Goal: Complete application form: Complete application form

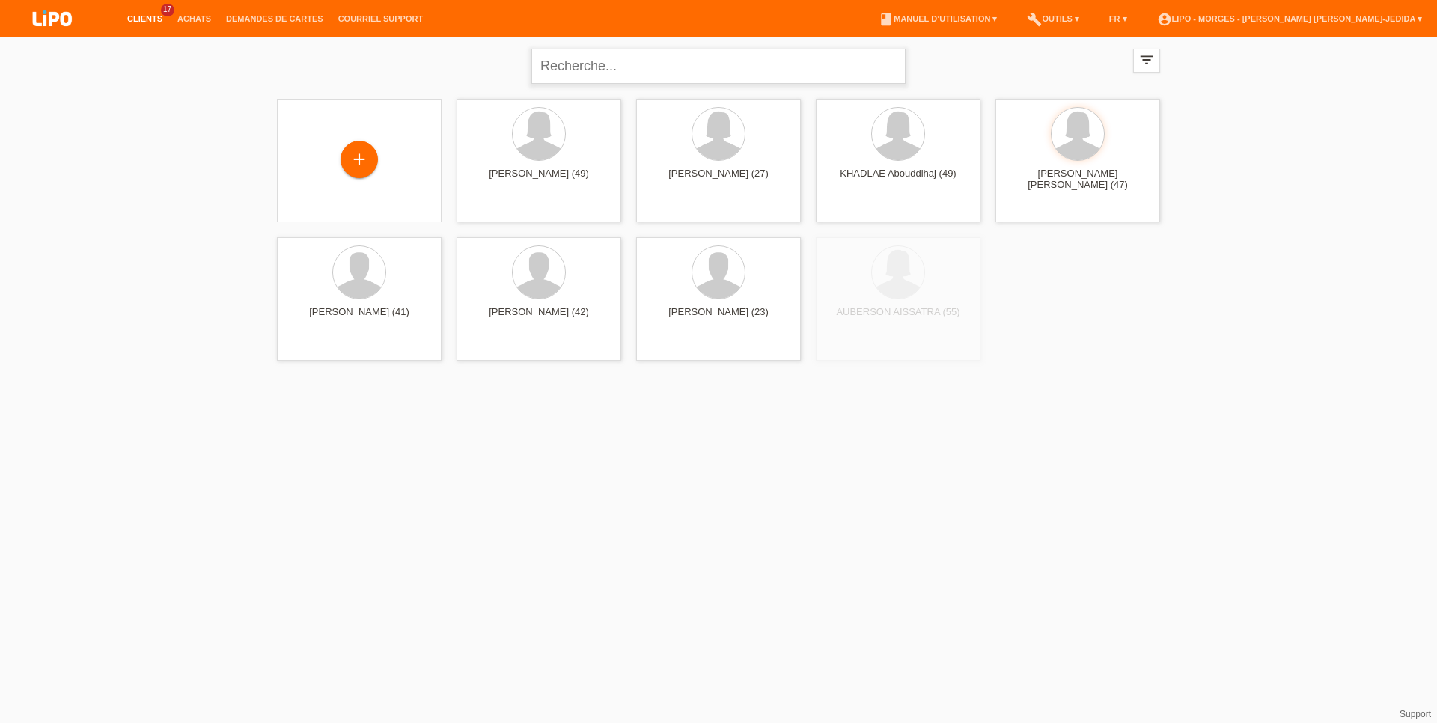
click at [609, 74] on input "text" at bounding box center [718, 66] width 374 height 35
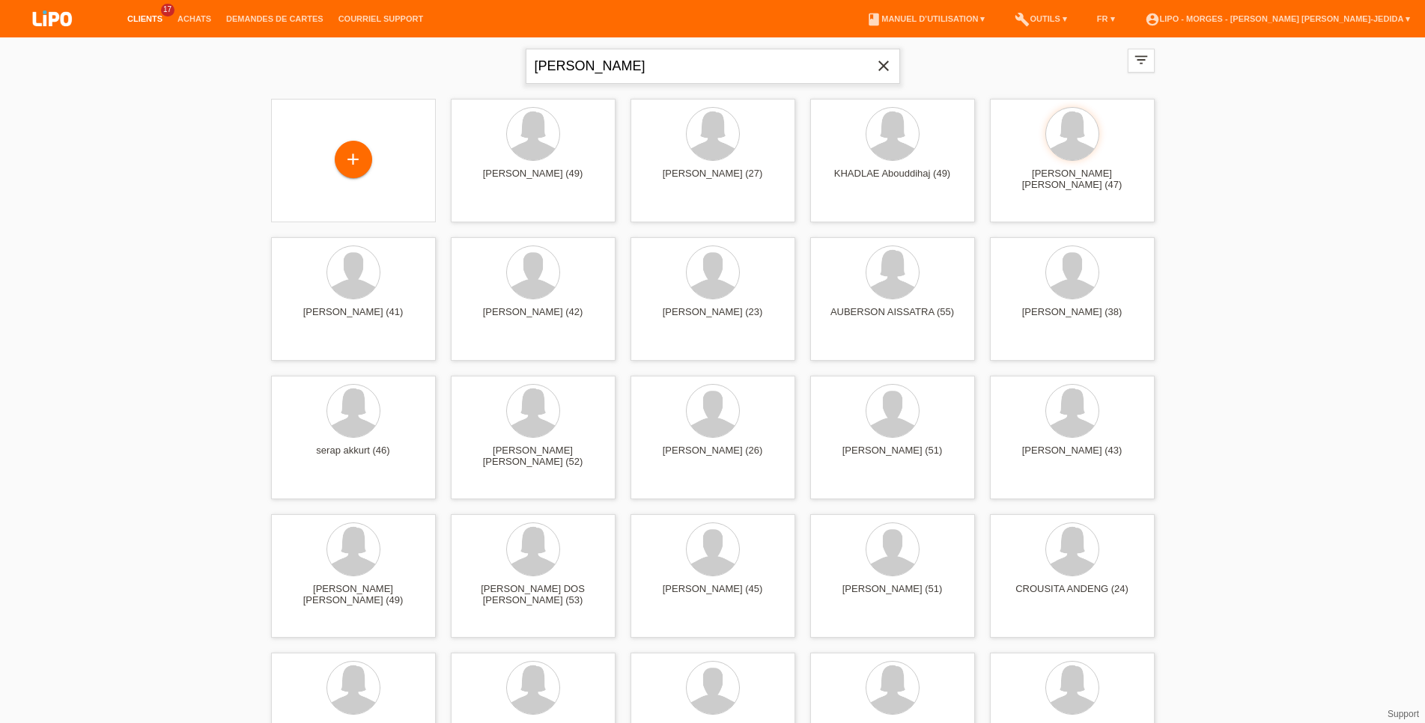
type input "LILA"
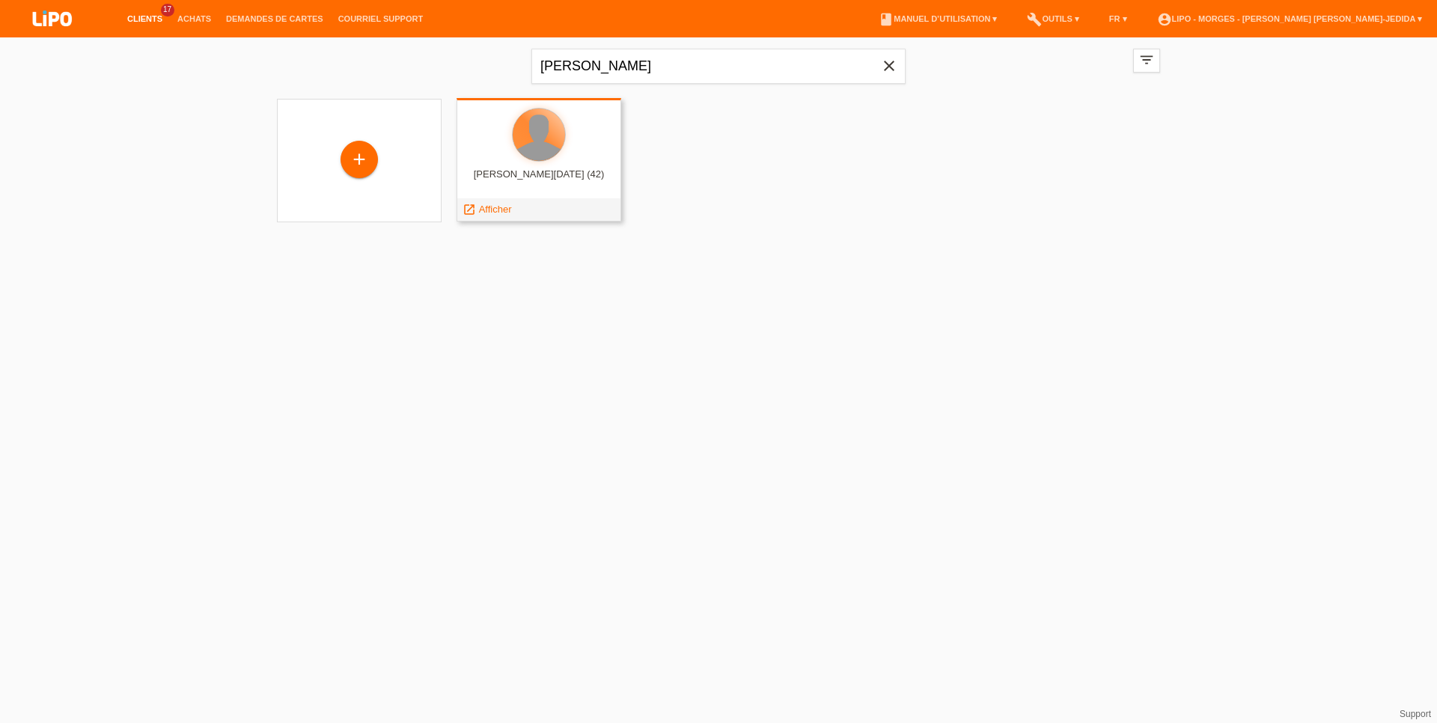
click at [549, 143] on div at bounding box center [539, 135] width 52 height 52
click at [543, 186] on div "lila ramazan (42)" at bounding box center [539, 180] width 141 height 24
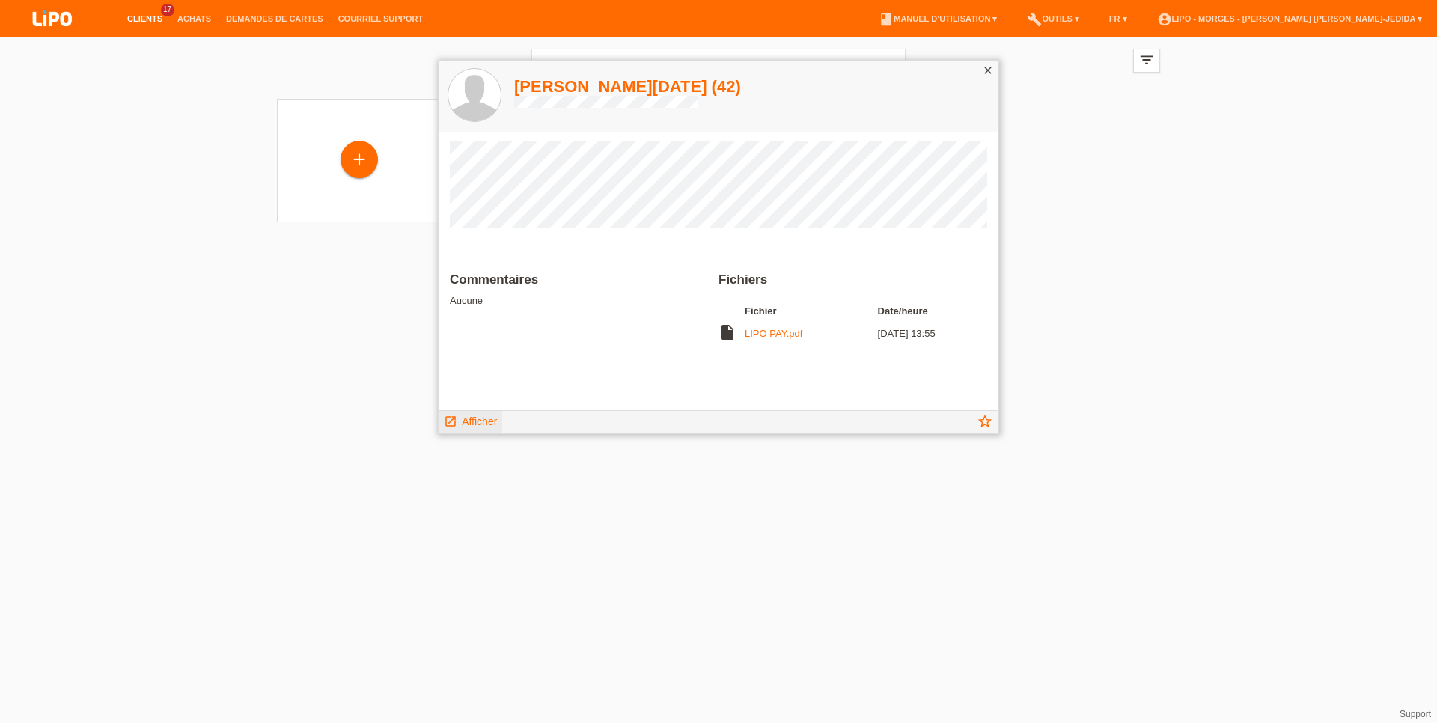
click at [495, 417] on span "Afficher" at bounding box center [479, 421] width 35 height 12
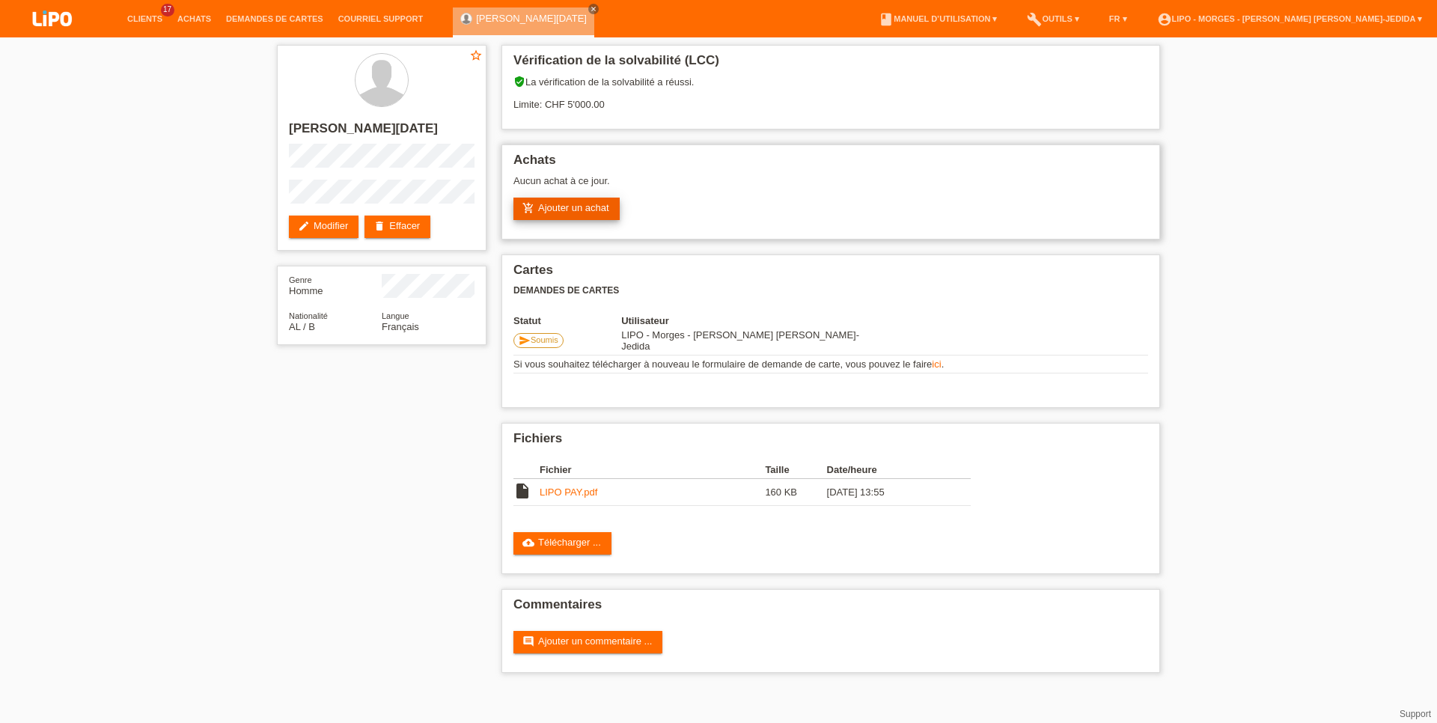
click at [585, 220] on link "add_shopping_cart Ajouter un achat" at bounding box center [567, 209] width 106 height 22
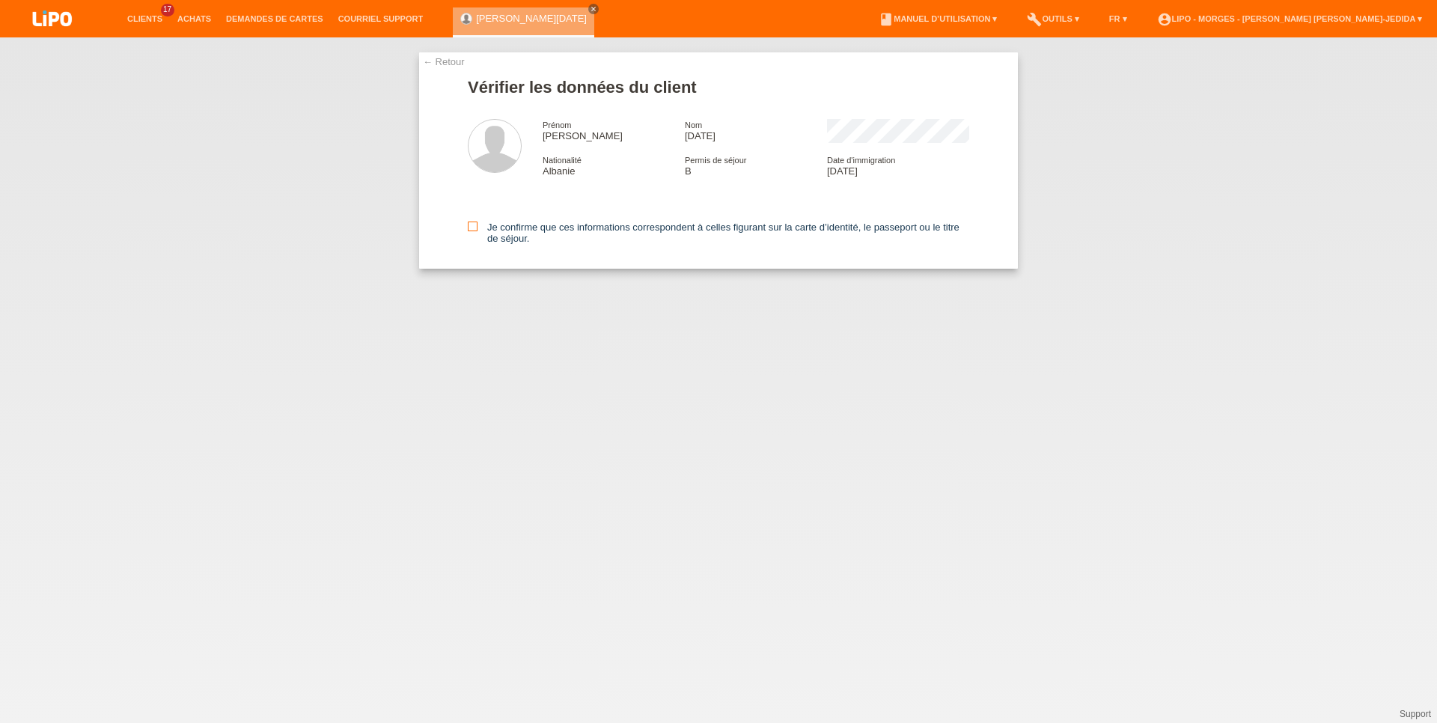
click at [477, 231] on icon at bounding box center [473, 227] width 10 height 10
click at [477, 231] on input "Je confirme que ces informations correspondent à celles figurant sur la carte d…" at bounding box center [473, 227] width 10 height 10
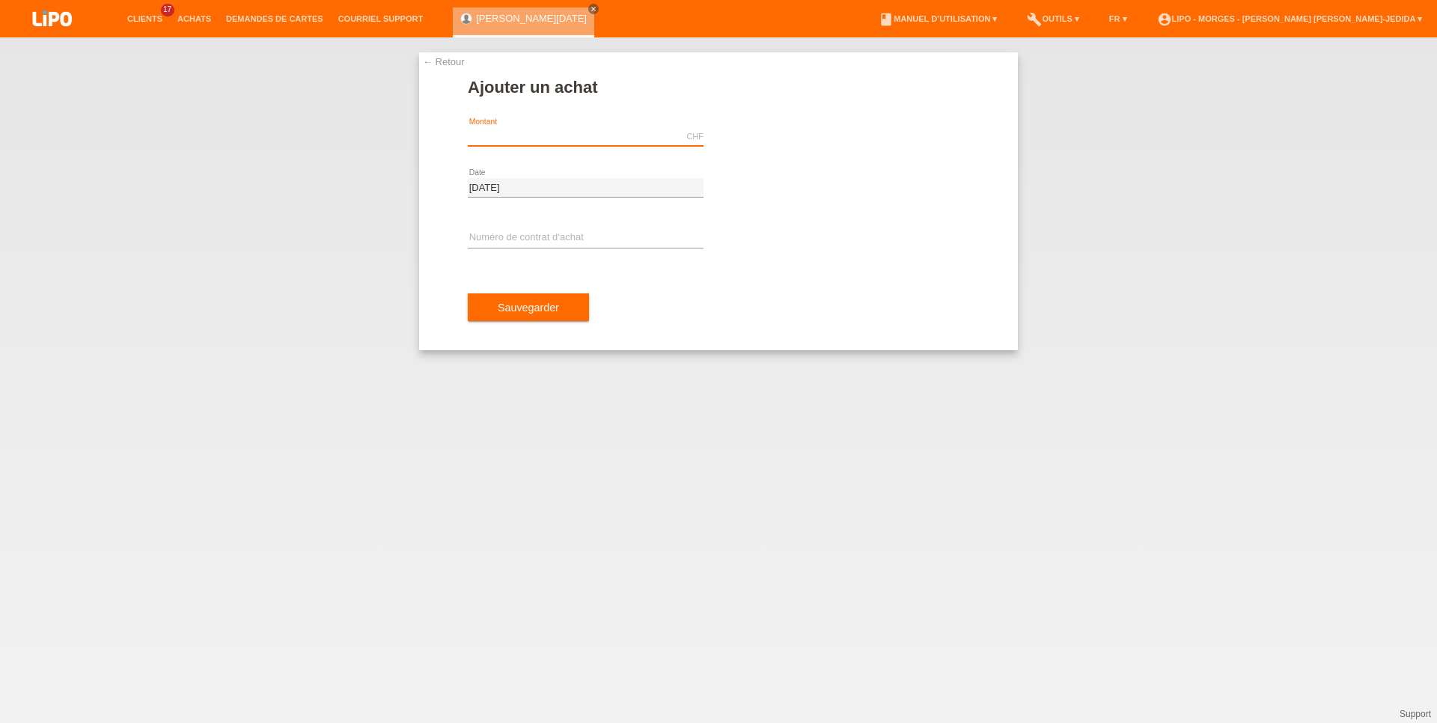
click at [509, 140] on input "text" at bounding box center [586, 136] width 236 height 19
type input "909.85"
click at [598, 232] on input "text" at bounding box center [586, 238] width 236 height 19
type input "XU0DGP"
click at [563, 317] on button "Sauvegarder" at bounding box center [528, 307] width 121 height 28
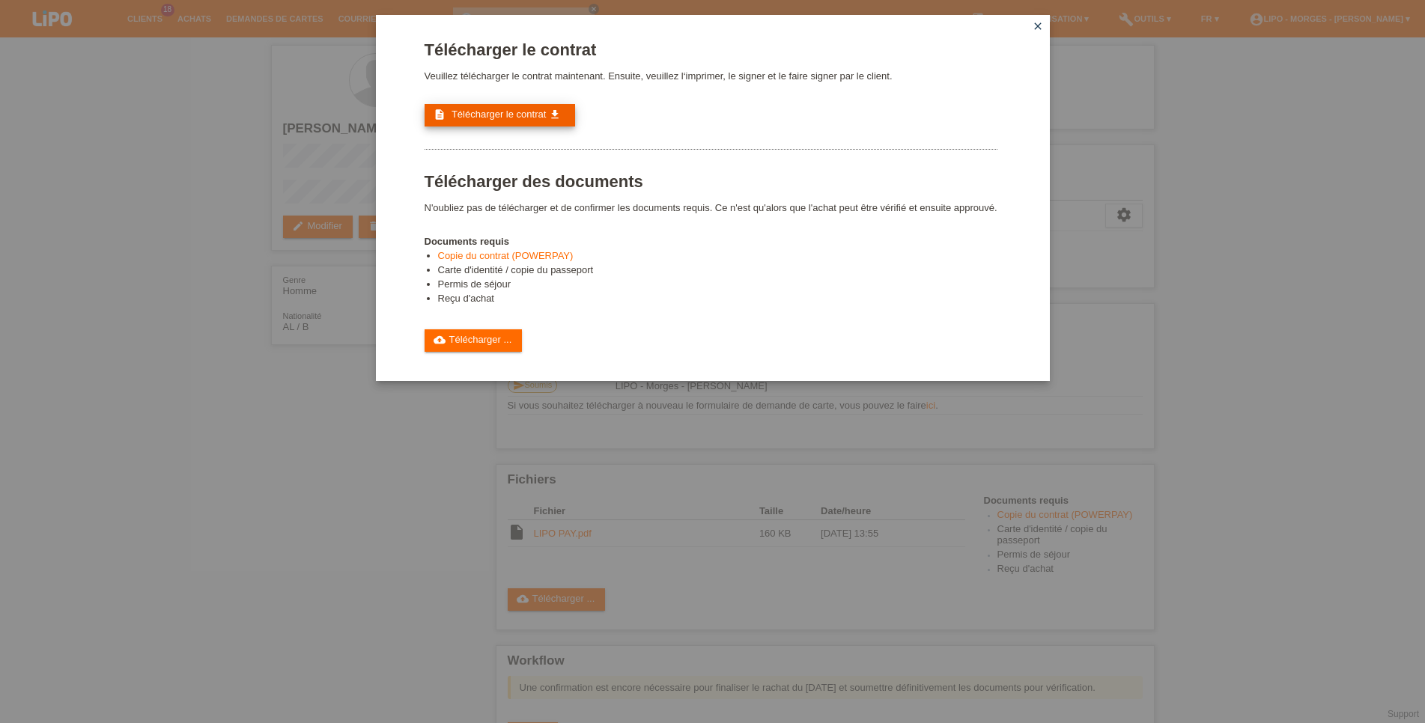
click at [487, 120] on span "Télécharger le contrat" at bounding box center [498, 114] width 94 height 11
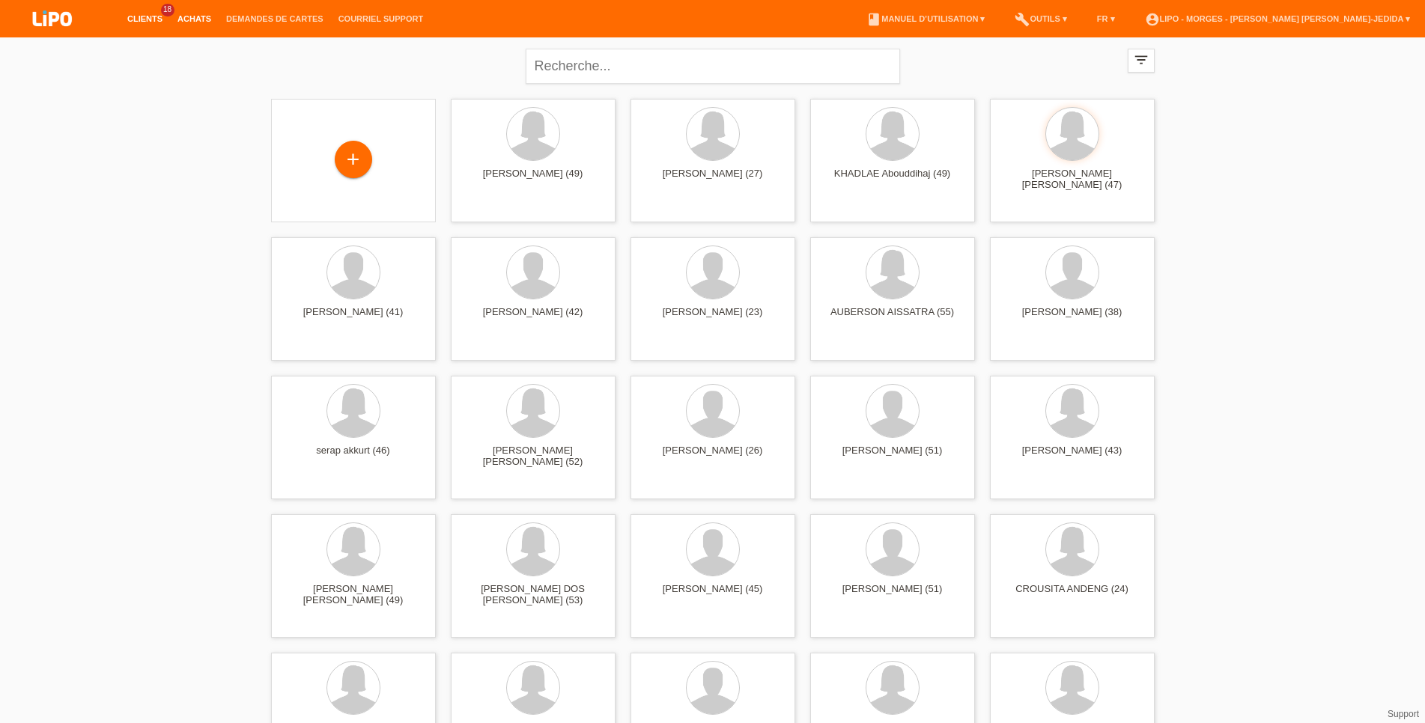
click at [179, 15] on link "Achats" at bounding box center [194, 18] width 49 height 9
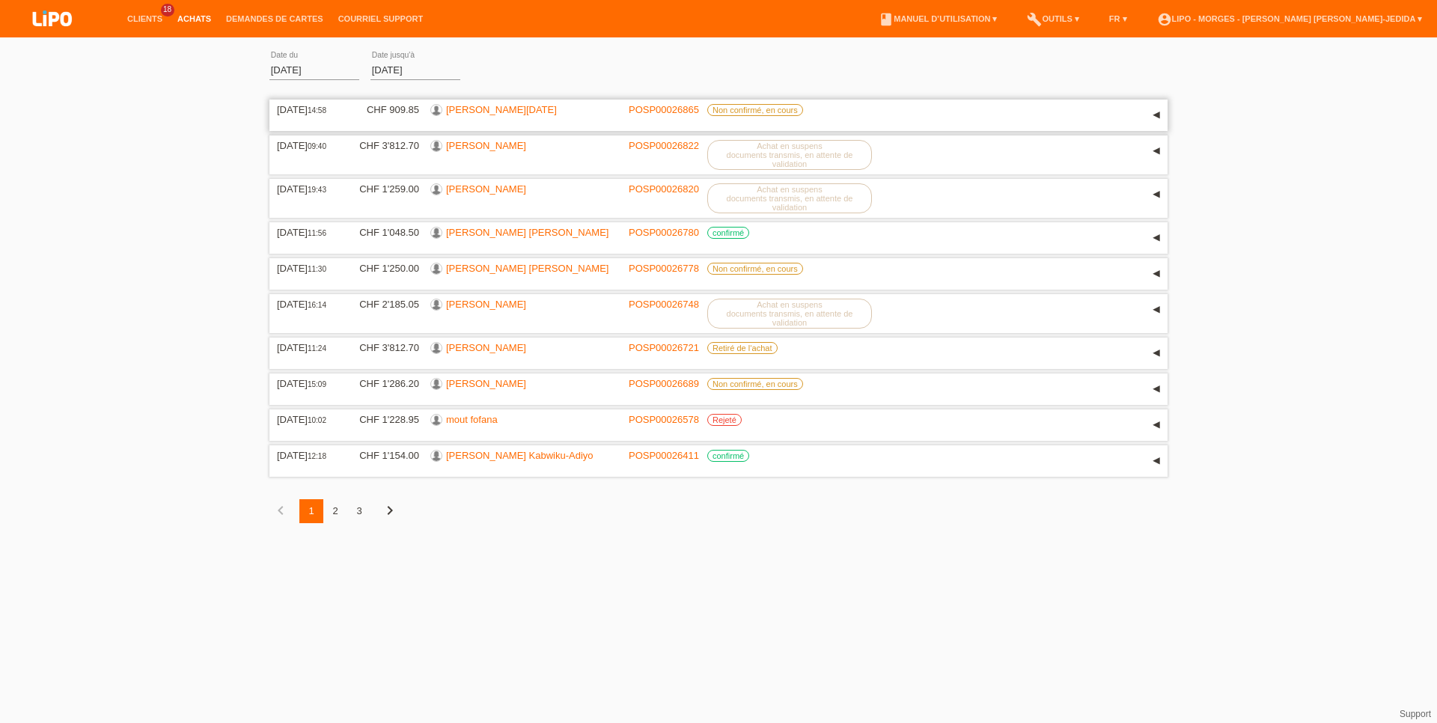
click at [471, 114] on link "[PERSON_NAME][DATE]" at bounding box center [501, 109] width 111 height 11
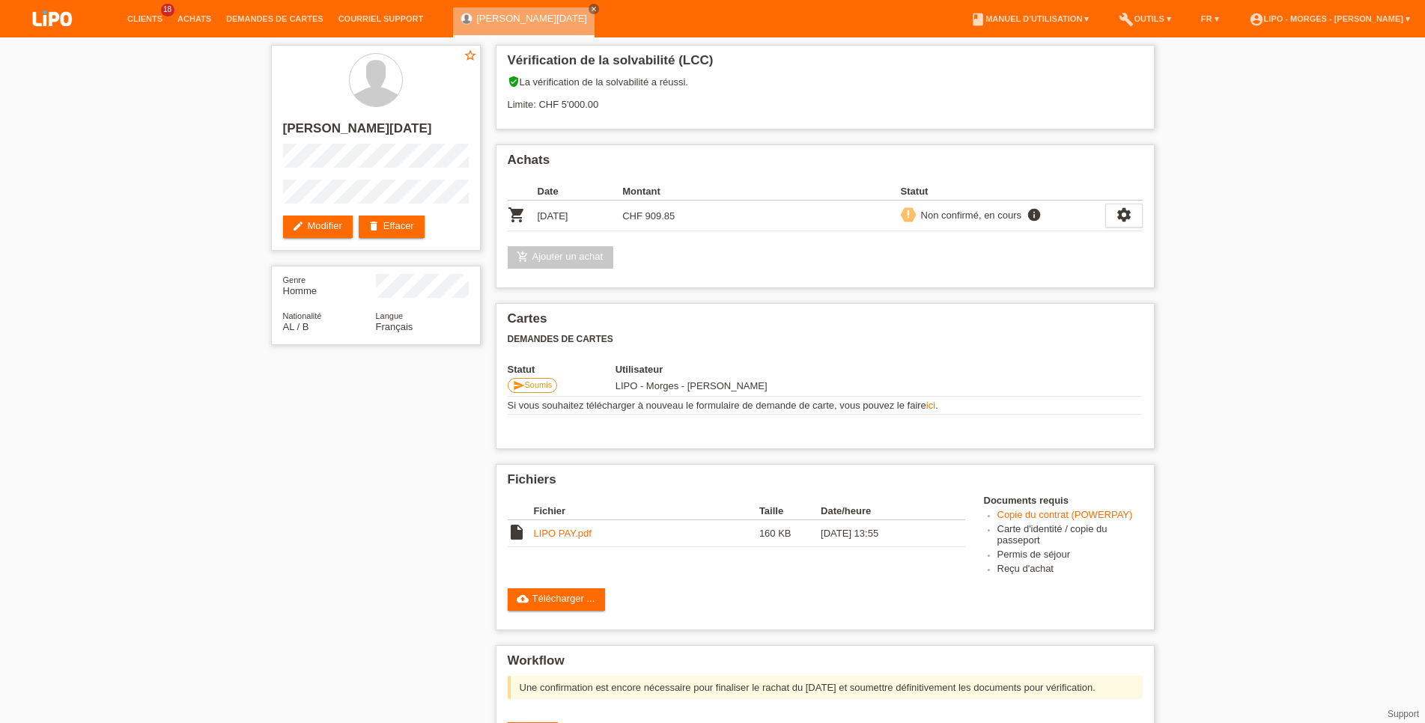
click at [469, 109] on div "star_border [PERSON_NAME][DATE] edit Modifier delete Effacer" at bounding box center [376, 148] width 210 height 206
click at [585, 611] on link "cloud_upload Télécharger ..." at bounding box center [557, 599] width 98 height 22
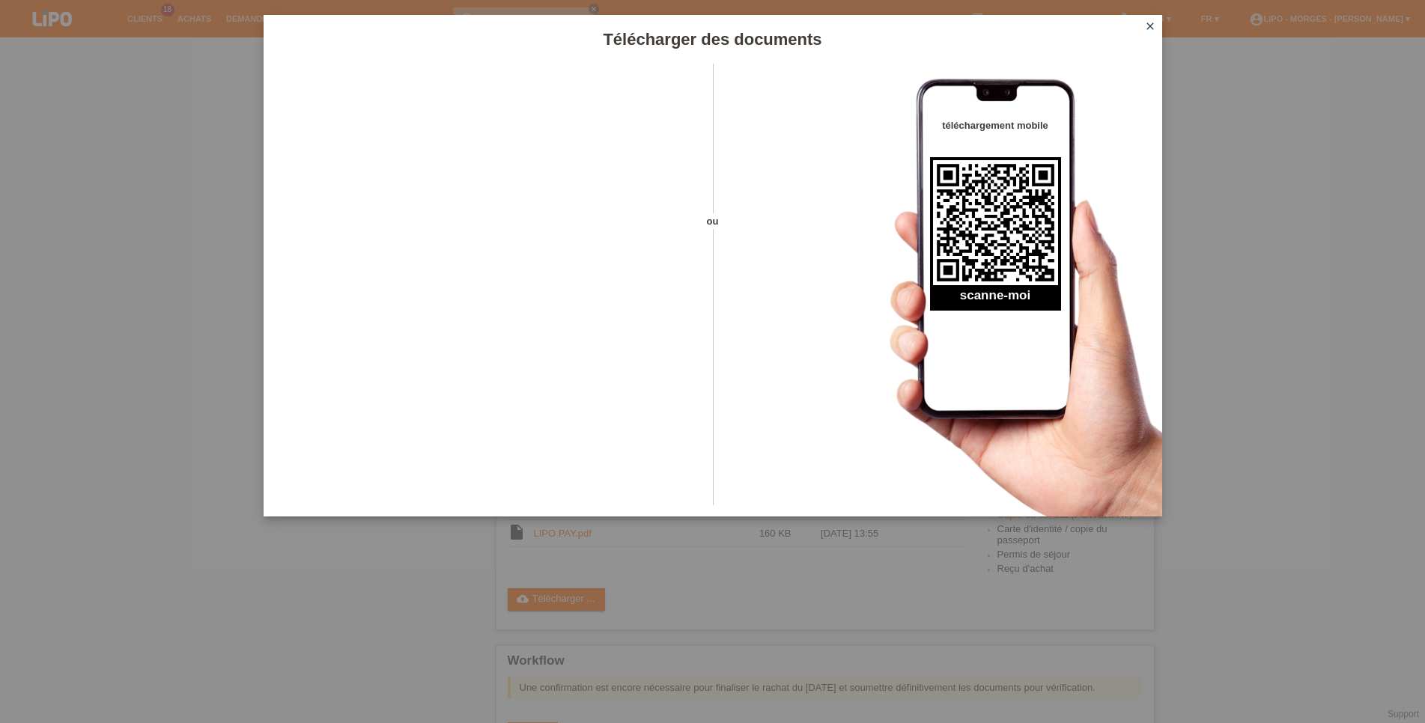
click at [1017, 529] on div "Télécharger des documents ou téléchargement mobile scanne-moi close" at bounding box center [712, 361] width 1425 height 723
click at [1149, 24] on icon "close" at bounding box center [1150, 26] width 12 height 12
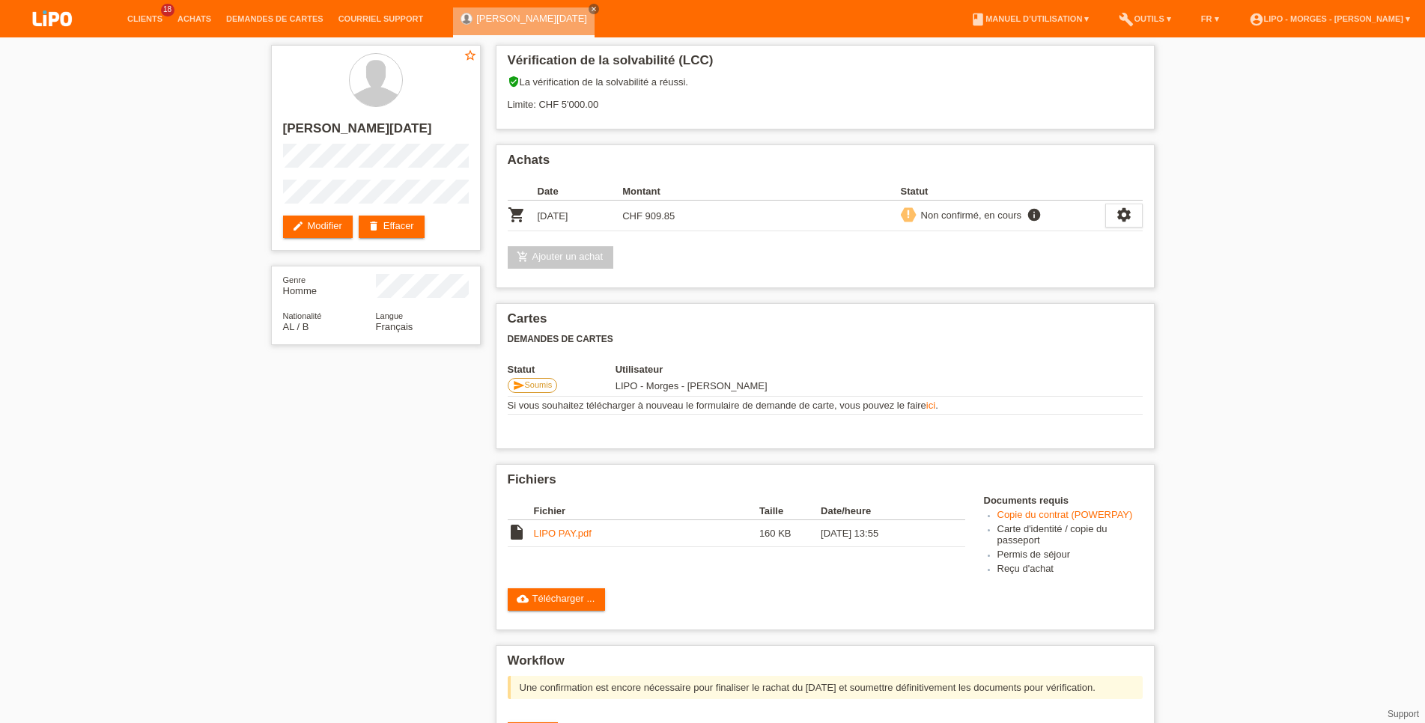
click at [1045, 520] on link "Copie du contrat (POWERPAY)" at bounding box center [1064, 514] width 135 height 11
click at [1061, 517] on li "Copie du contrat (POWERPAY)" at bounding box center [1069, 516] width 145 height 14
click at [1061, 520] on link "Copie du contrat (POWERPAY)" at bounding box center [1064, 514] width 135 height 11
click at [566, 611] on link "cloud_upload Télécharger ..." at bounding box center [557, 599] width 98 height 22
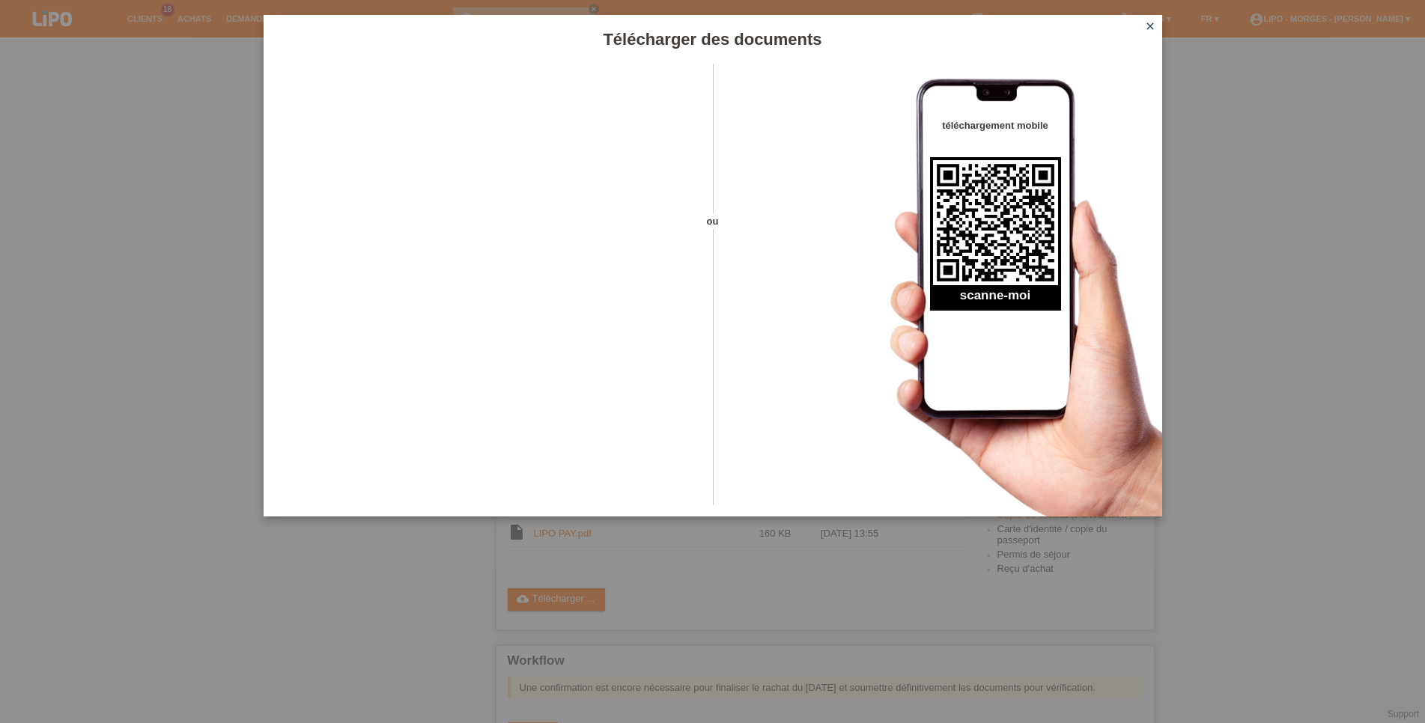
click at [1151, 24] on icon "close" at bounding box center [1150, 26] width 12 height 12
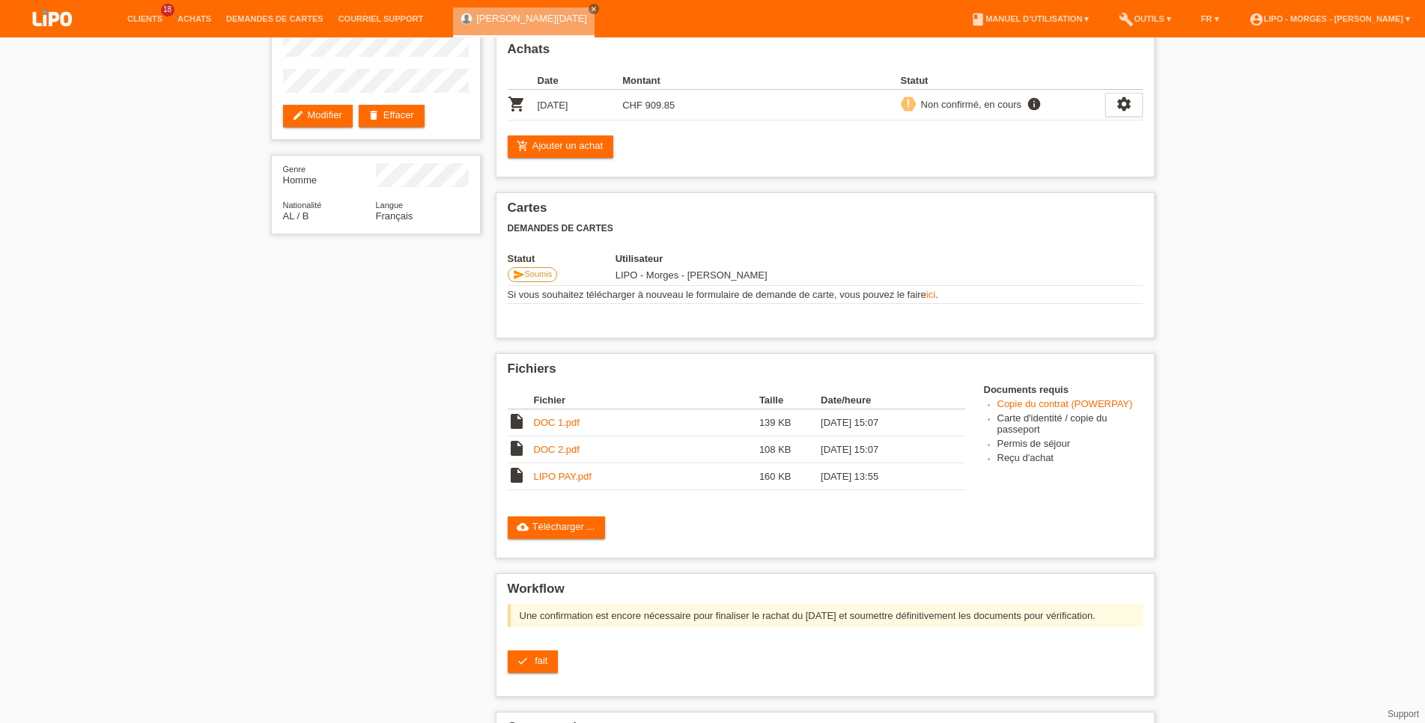
scroll to position [112, 0]
click at [574, 474] on td "LIPO PAY.pdf" at bounding box center [646, 476] width 225 height 27
click at [576, 481] on link "LIPO PAY.pdf" at bounding box center [563, 475] width 58 height 11
click at [532, 672] on link "check fait" at bounding box center [533, 661] width 51 height 22
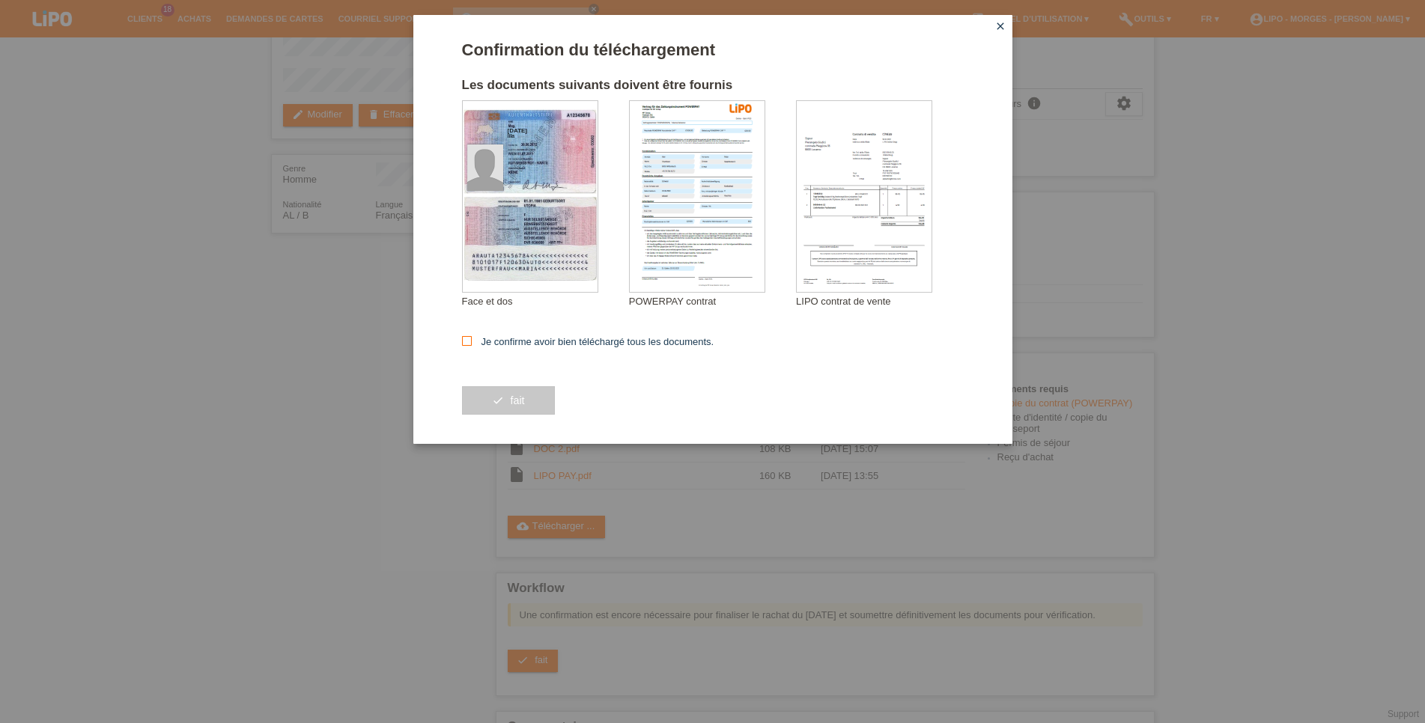
click at [585, 344] on label "Je confirme avoir bien téléchargé tous les documents." at bounding box center [588, 341] width 252 height 11
click at [472, 344] on input "Je confirme avoir bien téléchargé tous les documents." at bounding box center [467, 341] width 10 height 10
checkbox input "true"
click at [508, 399] on button "check fait" at bounding box center [508, 400] width 93 height 28
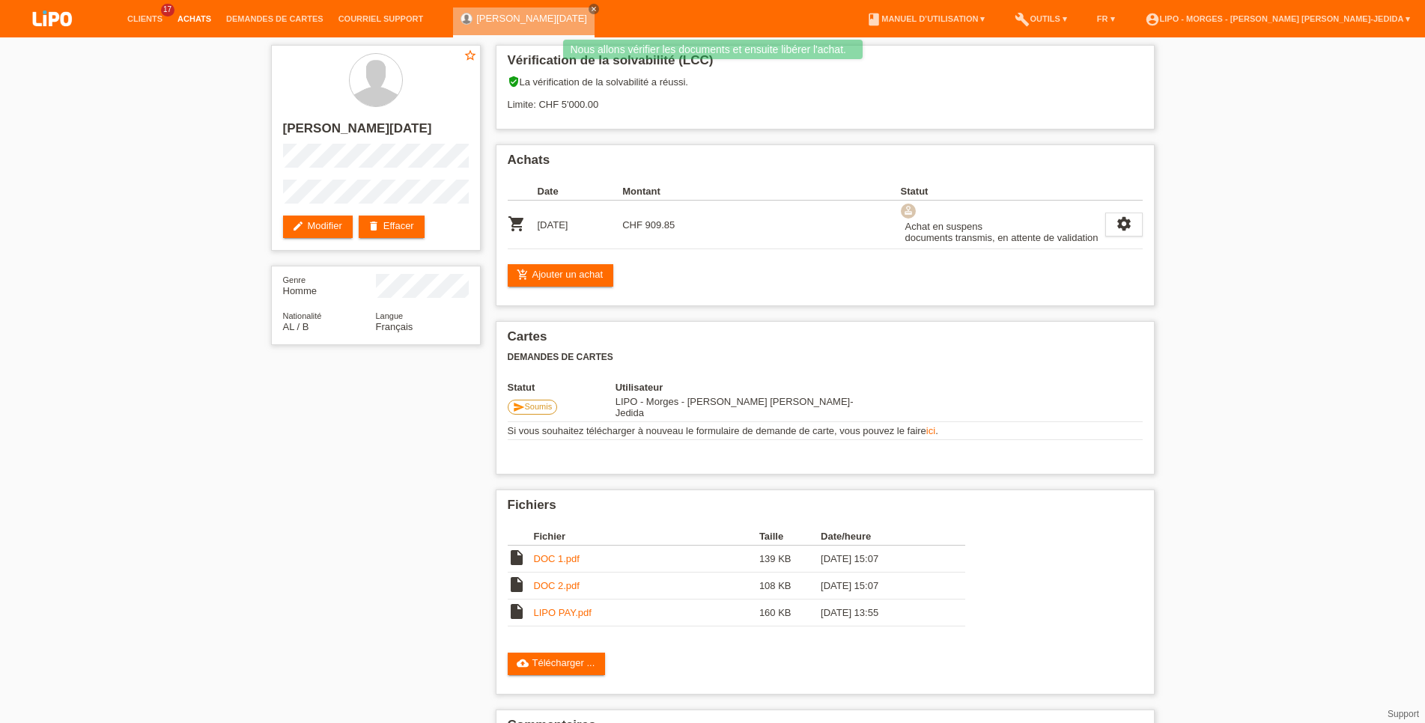
click at [195, 15] on link "Achats" at bounding box center [194, 18] width 49 height 9
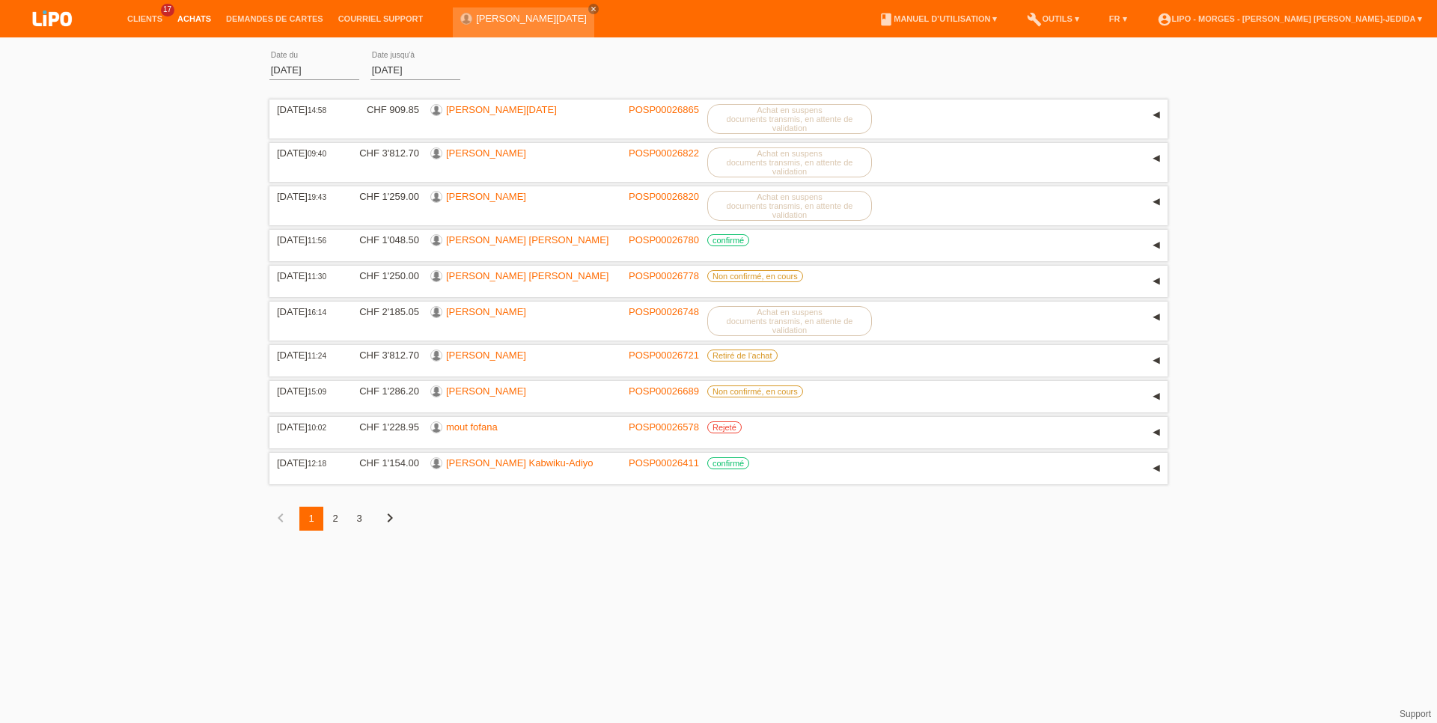
click at [204, 19] on link "Achats" at bounding box center [194, 18] width 49 height 9
click at [195, 18] on link "Achats" at bounding box center [194, 18] width 49 height 9
click at [142, 10] on li "Clients 17" at bounding box center [145, 19] width 50 height 38
click at [147, 23] on link "Clients" at bounding box center [145, 18] width 50 height 9
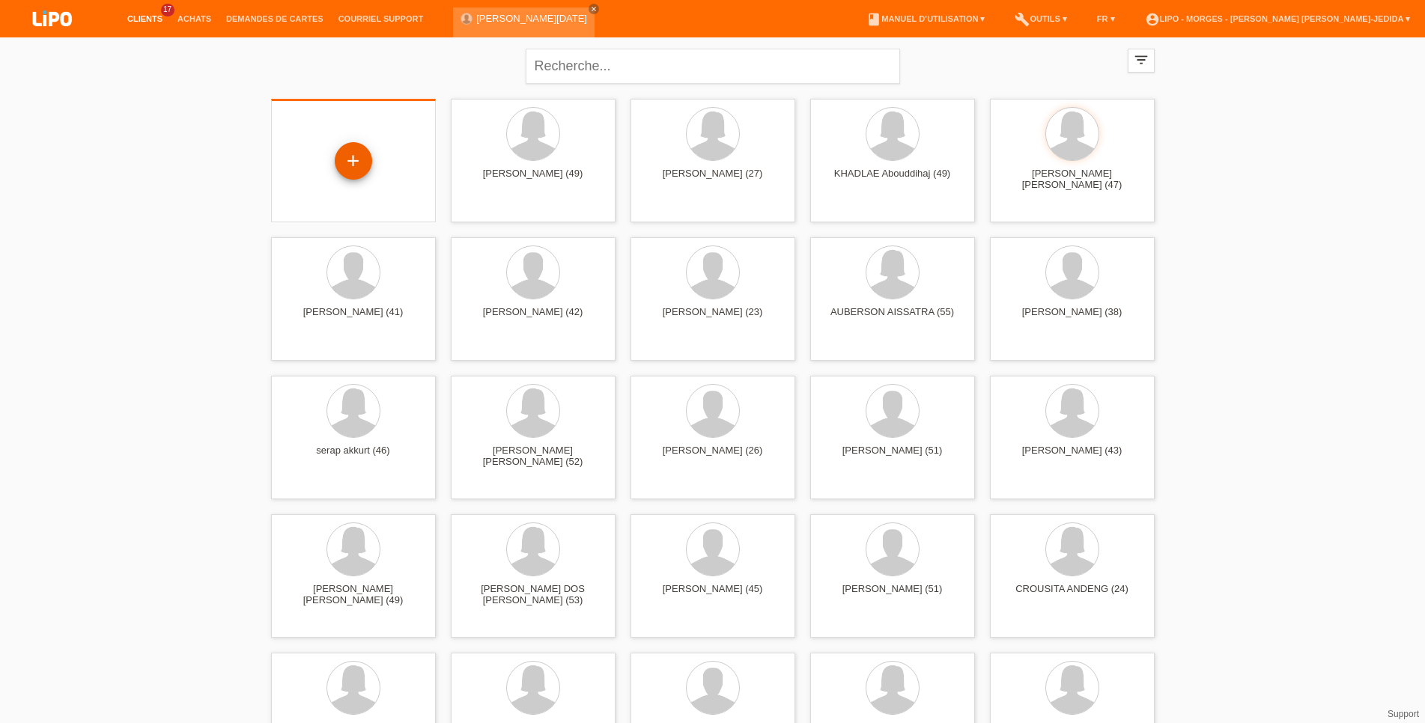
click at [365, 156] on div "+" at bounding box center [353, 160] width 37 height 37
click at [185, 13] on li "Achats" at bounding box center [194, 19] width 49 height 38
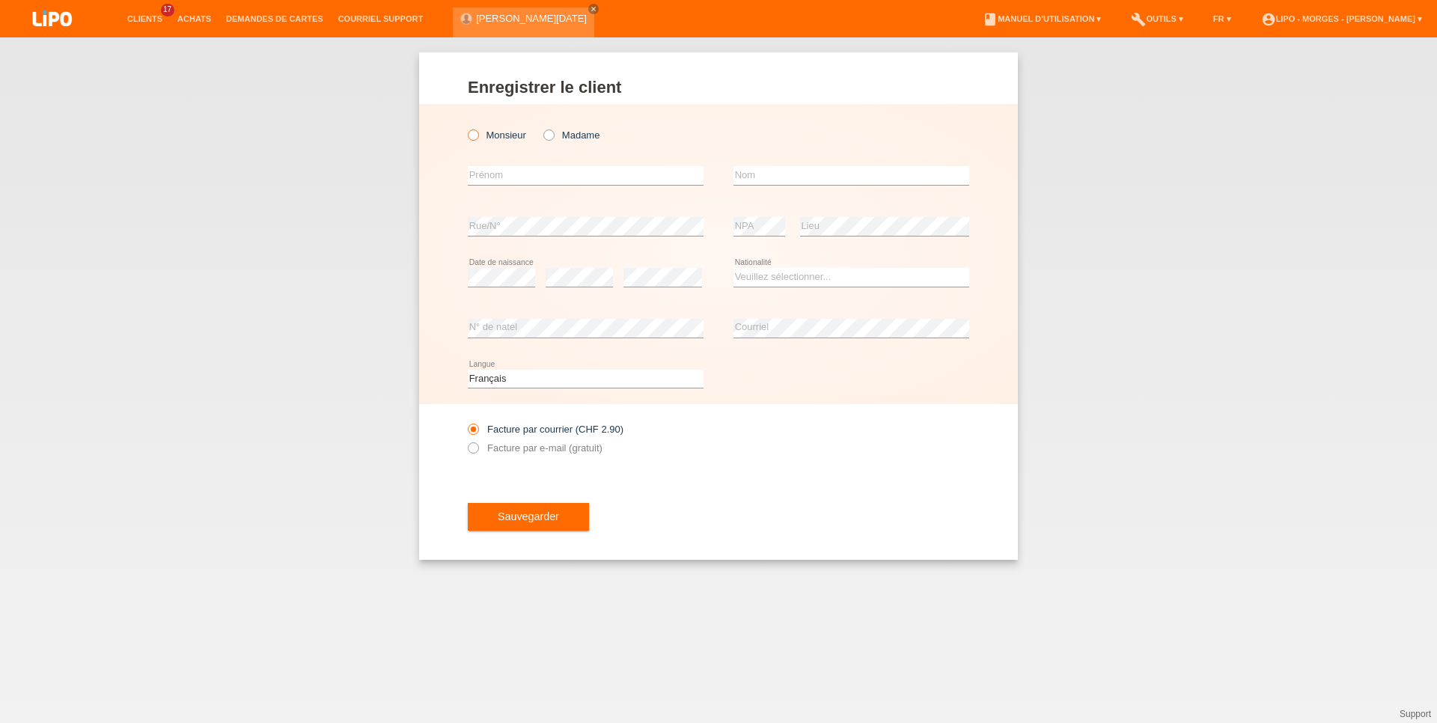
click at [511, 135] on label "Monsieur" at bounding box center [497, 135] width 58 height 11
click at [478, 135] on input "Monsieur" at bounding box center [473, 135] width 10 height 10
radio input "true"
click at [510, 174] on input "text" at bounding box center [586, 175] width 236 height 19
type input "[PERSON_NAME]"
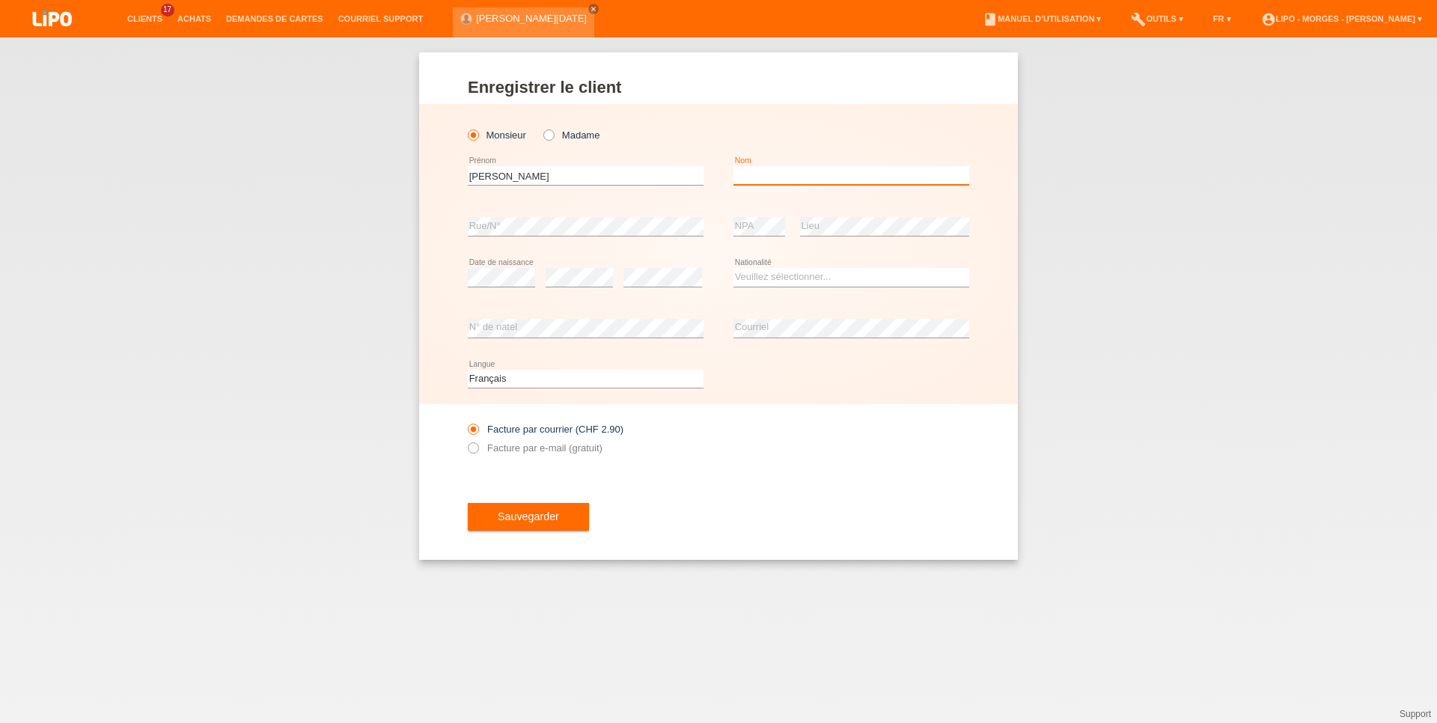
click at [752, 176] on input "text" at bounding box center [852, 175] width 236 height 19
type input "da [PERSON_NAME]"
click at [734, 268] on select "Veuillez sélectionner... Suisse Allemagne Autriche Liechtenstein ------------ A…" at bounding box center [852, 277] width 236 height 18
select select "PT"
click at [0, 0] on option "Portugal" at bounding box center [0, 0] width 0 height 0
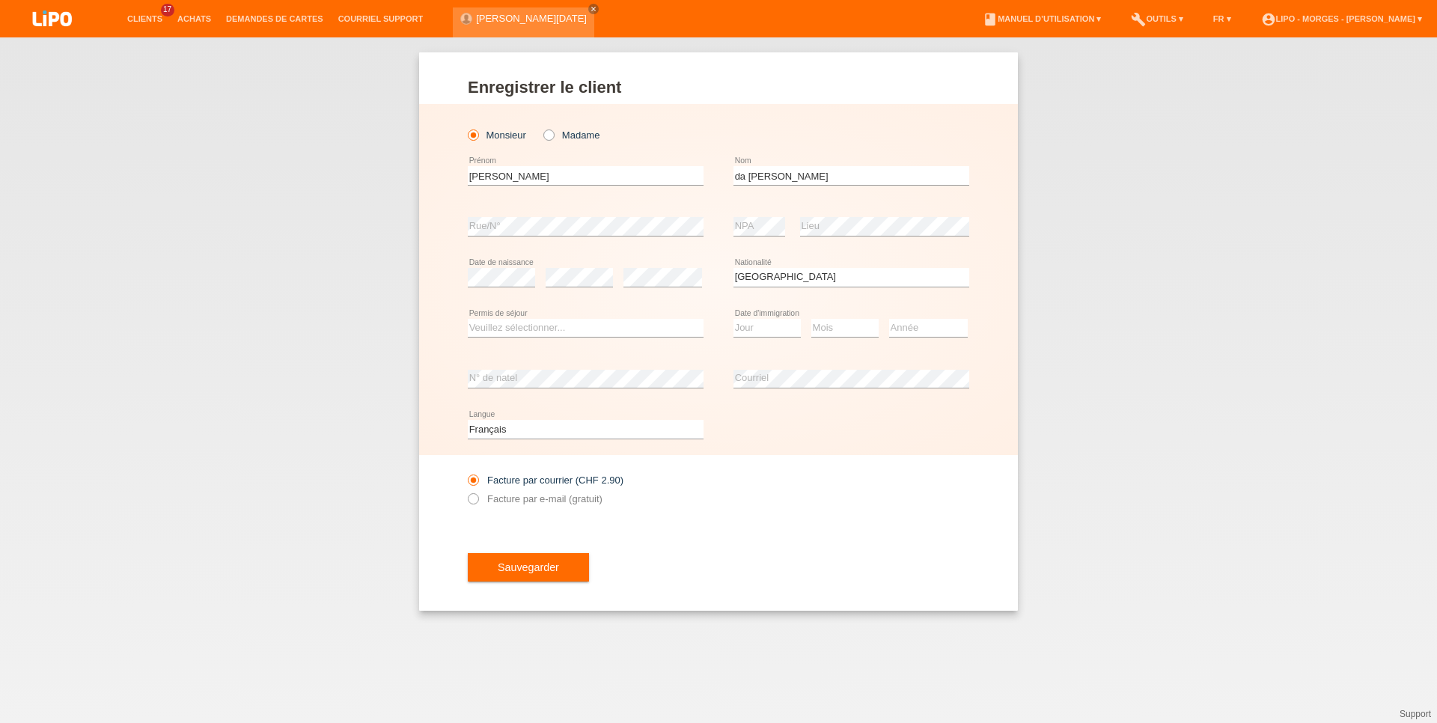
click at [556, 315] on div "Veuillez sélectionner... C B B - Statut de réfugié Autre error Permis de séjour" at bounding box center [586, 328] width 236 height 51
click at [468, 319] on select "Veuillez sélectionner... C B B - Statut de réfugié Autre" at bounding box center [586, 328] width 236 height 18
select select "C"
click at [0, 0] on option "C" at bounding box center [0, 0] width 0 height 0
click at [734, 319] on select "Jour 01 02 03 04 05 06 07 08 09 10 11" at bounding box center [767, 328] width 67 height 18
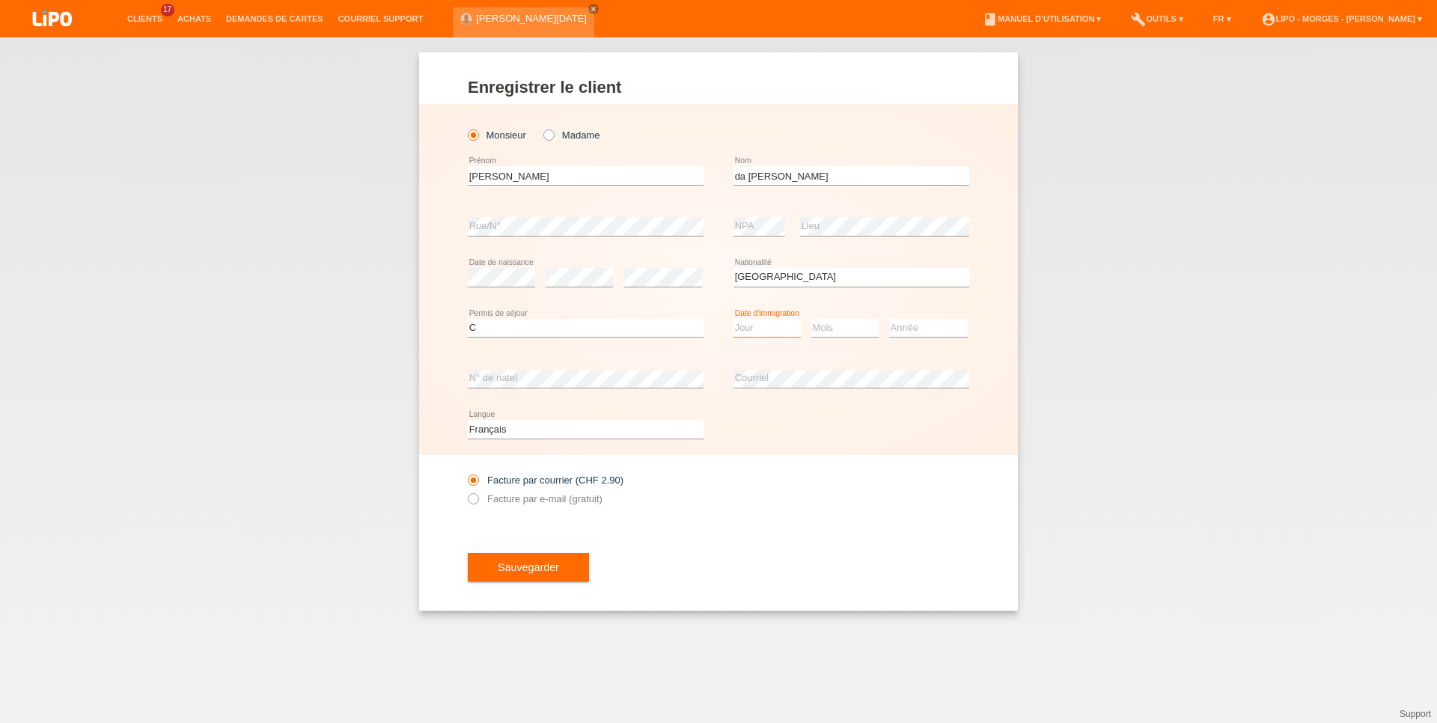
select select "12"
click at [811, 319] on select "Mois 01 02 03 04 05 06 07 08 09 10 11" at bounding box center [844, 328] width 67 height 18
select select "01"
click at [889, 319] on select "Année 2025 2024 2023 2022 2021 2020 2019 2018 2017 2016 2015 2014 2013 2012 201…" at bounding box center [928, 328] width 79 height 18
select select "2008"
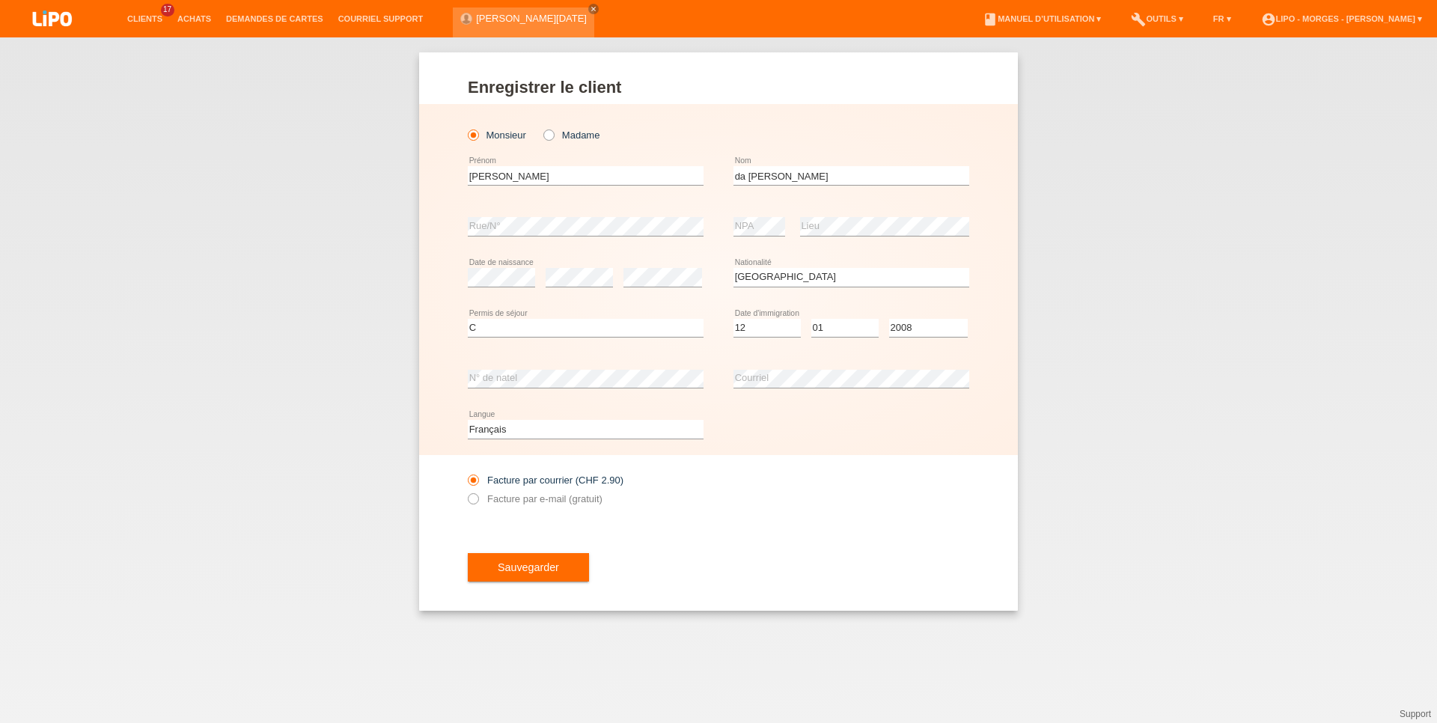
click at [500, 367] on div "error N° de natel" at bounding box center [586, 378] width 236 height 51
click at [513, 497] on label "Facture par e-mail (gratuit)" at bounding box center [535, 498] width 135 height 11
click at [478, 497] on input "Facture par e-mail (gratuit)" at bounding box center [473, 502] width 10 height 19
radio input "true"
click at [508, 559] on button "Sauvegarder" at bounding box center [528, 567] width 121 height 28
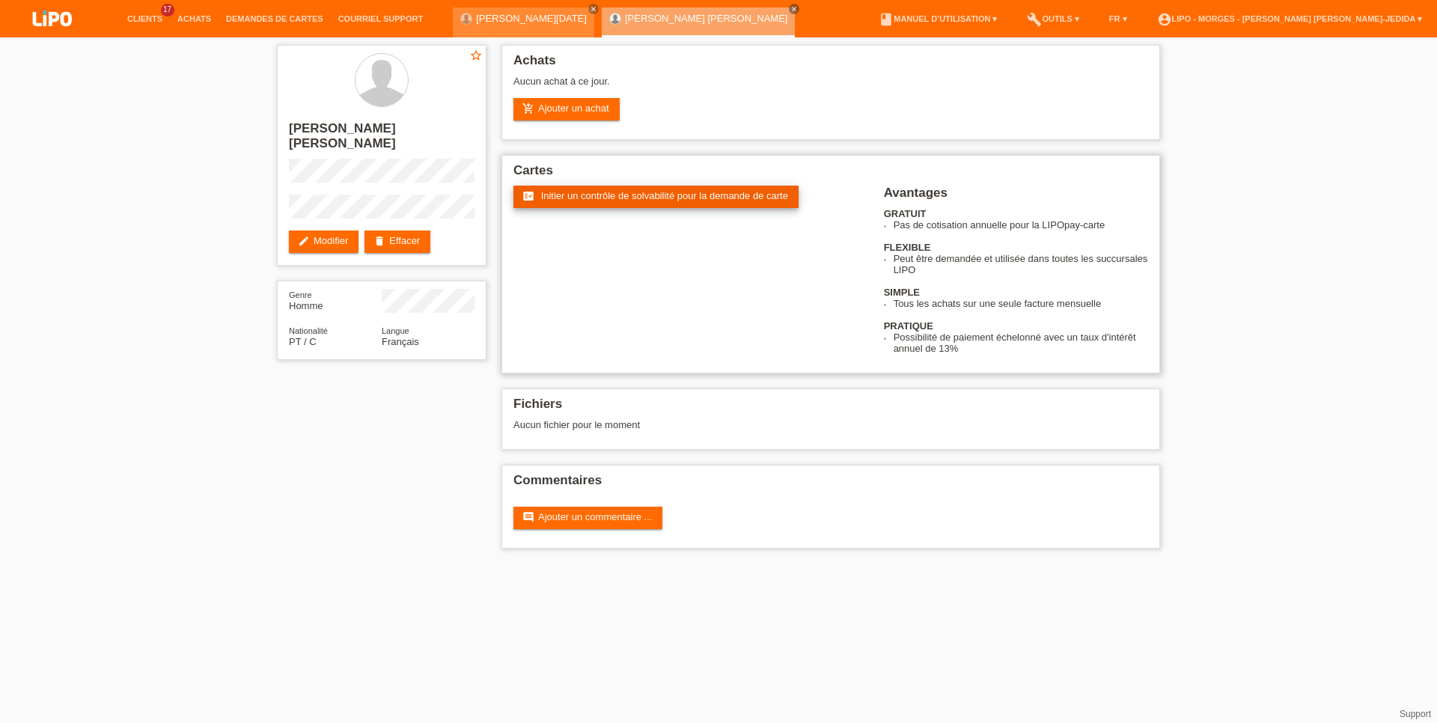
click at [585, 198] on span "Initier un contrôle de solvabilité pour la demande de carte" at bounding box center [664, 195] width 247 height 11
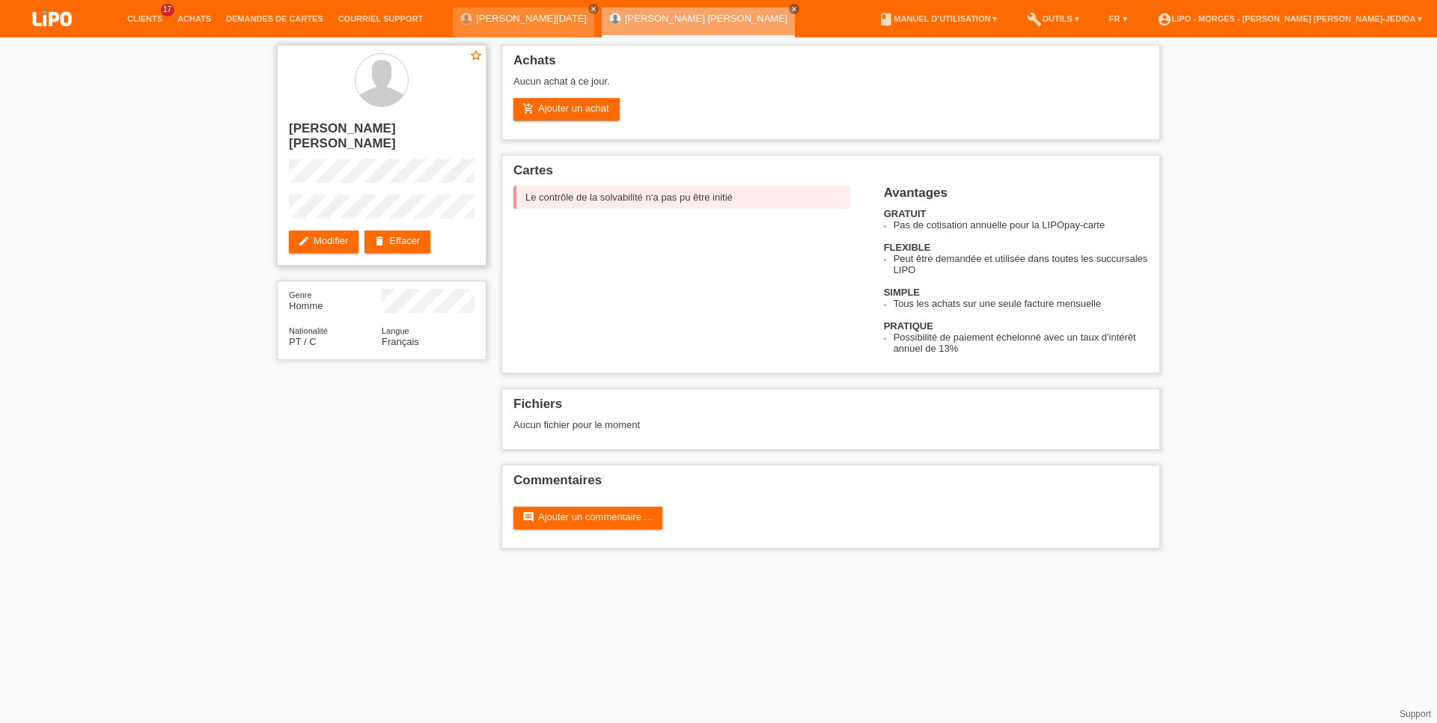
click at [341, 215] on div "star_border [PERSON_NAME] [PERSON_NAME] edit Modifier delete Effacer" at bounding box center [382, 155] width 210 height 221
click at [317, 231] on link "edit Modifier" at bounding box center [324, 242] width 70 height 22
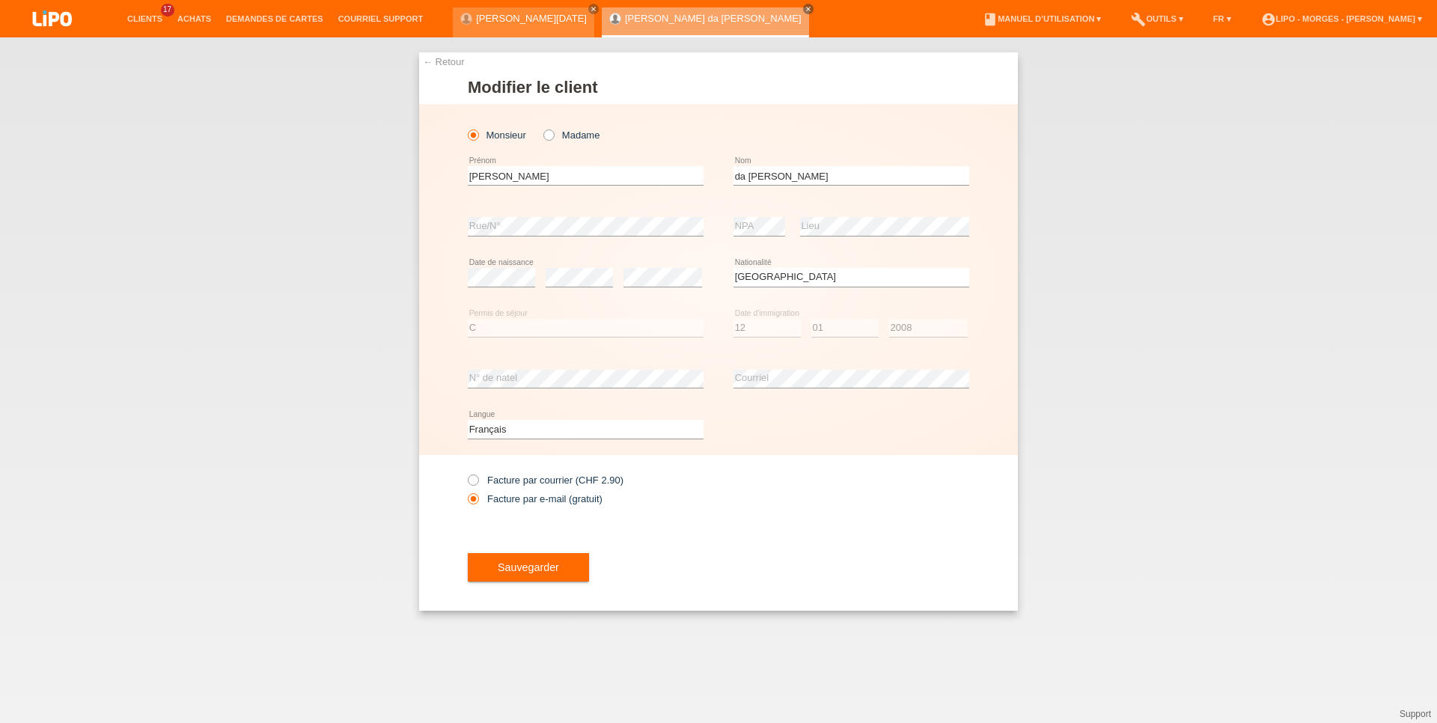
select select "PT"
select select "C"
select select "12"
select select "01"
select select "2008"
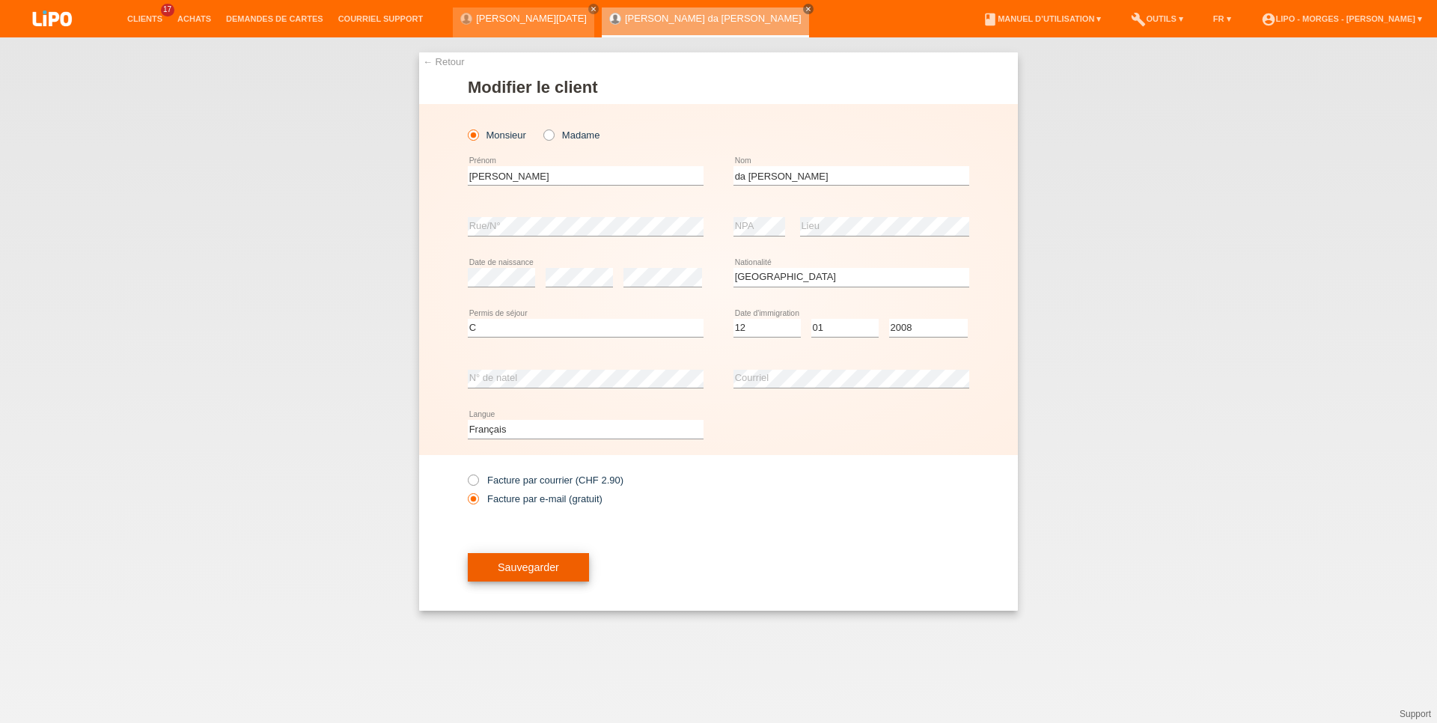
click at [499, 561] on button "Sauvegarder" at bounding box center [528, 567] width 121 height 28
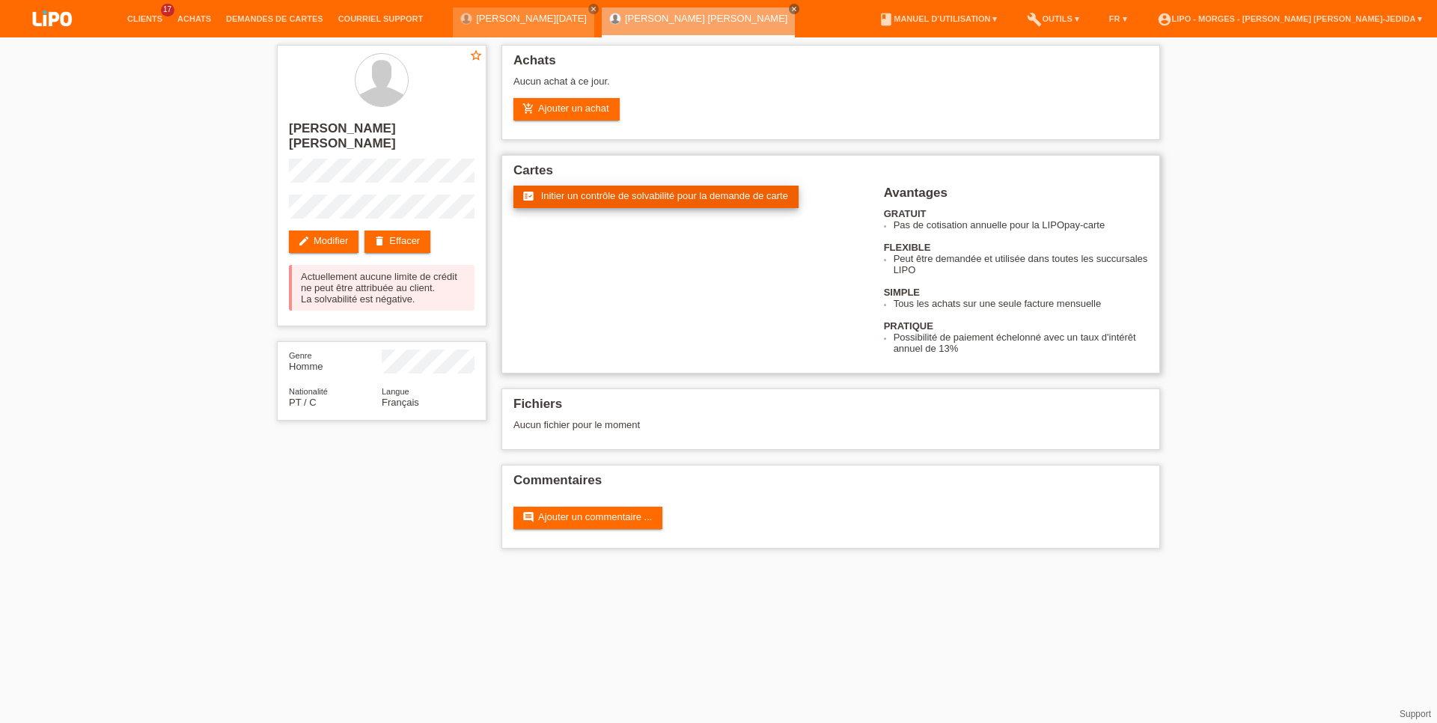
click at [539, 196] on link "fact_check Initier un contrôle de solvabilité pour la demande de carte" at bounding box center [656, 197] width 285 height 22
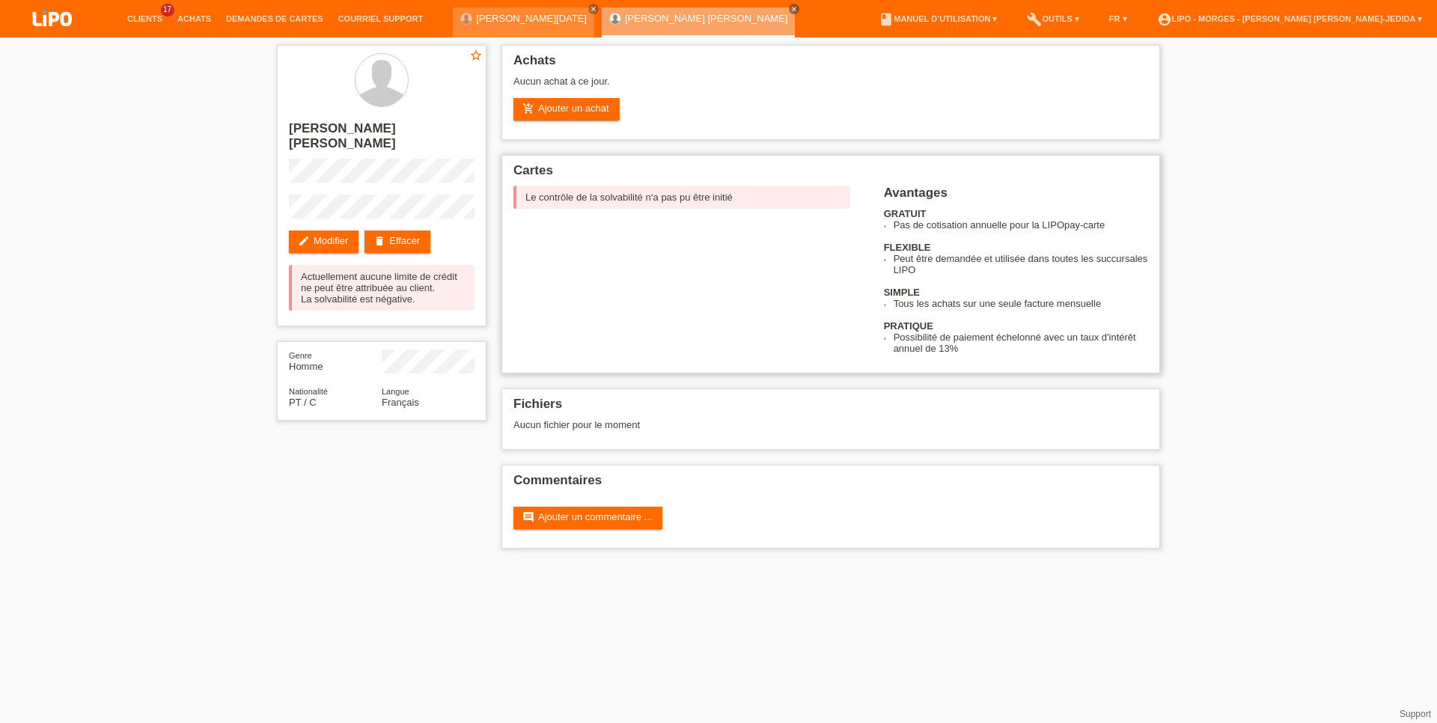
click at [589, 198] on div "Le contrôle de la solvabilité n‘a pas pu être initié" at bounding box center [682, 197] width 337 height 23
click at [323, 231] on link "edit Modifier" at bounding box center [324, 242] width 70 height 22
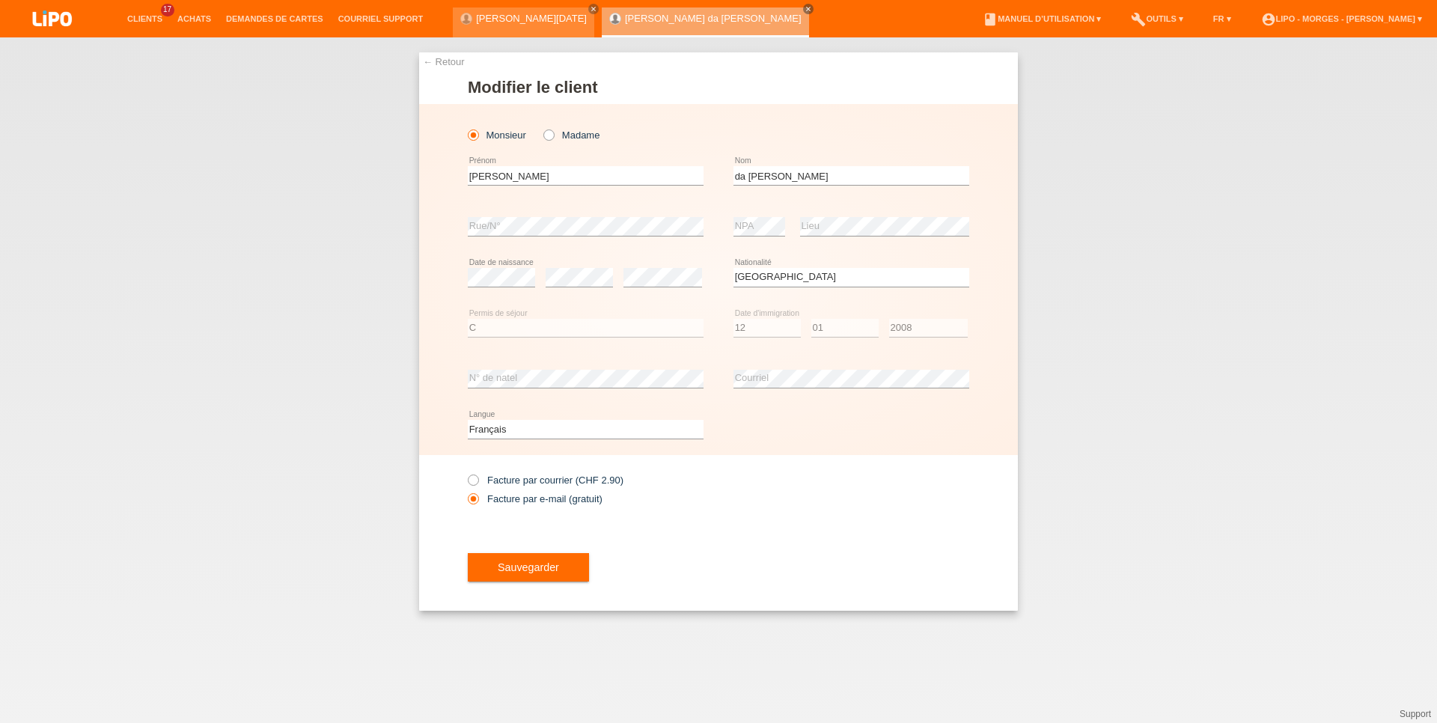
select select "PT"
select select "C"
select select "12"
select select "01"
select select "2008"
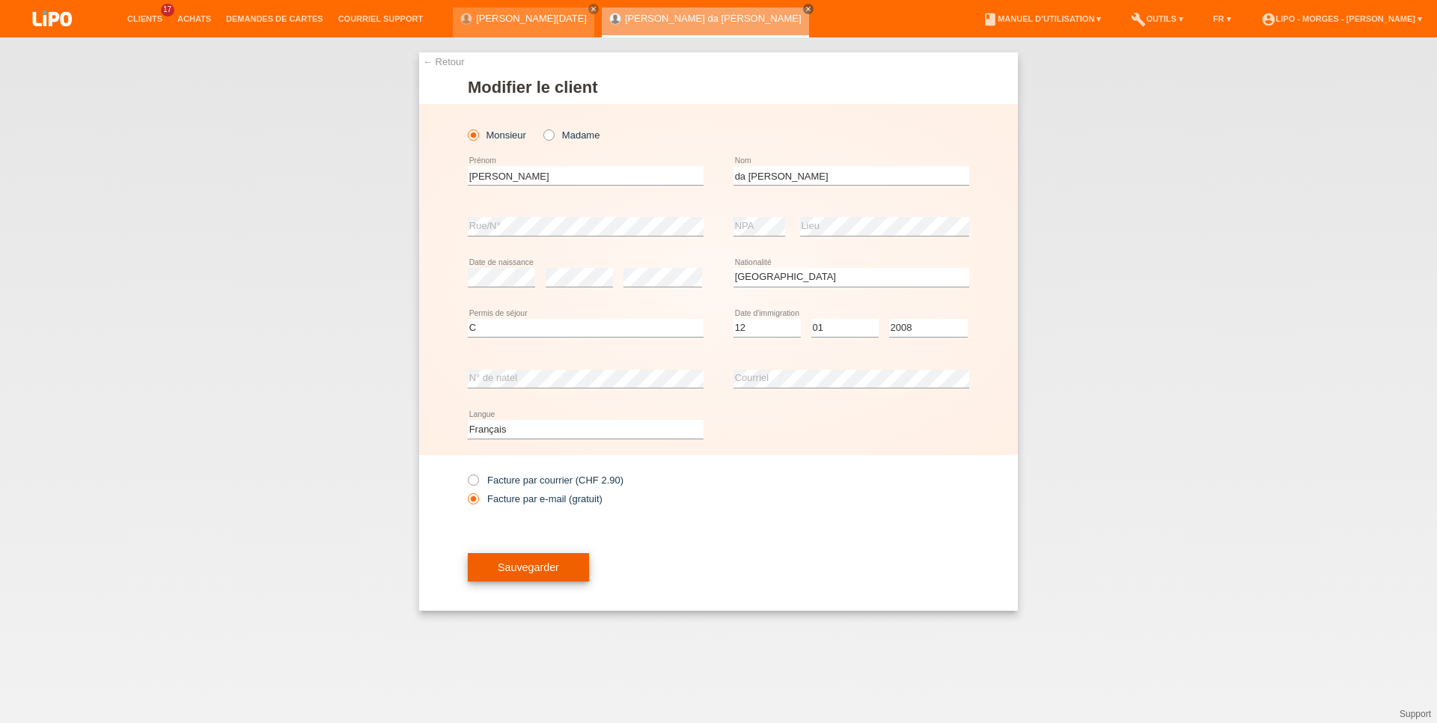
click at [508, 571] on span "Sauvegarder" at bounding box center [528, 567] width 61 height 12
